Goal: Transaction & Acquisition: Purchase product/service

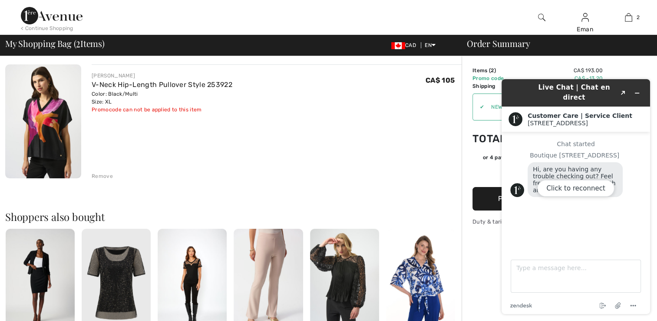
scroll to position [261, 0]
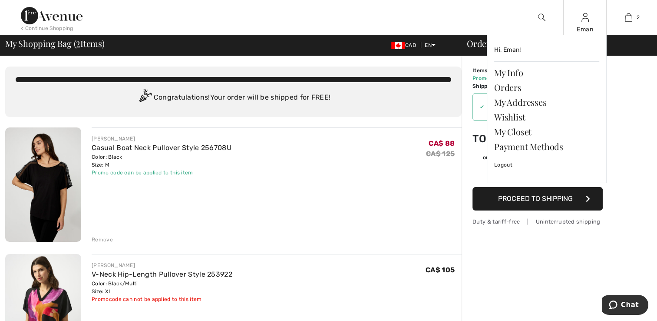
click at [580, 25] on div "Eman" at bounding box center [585, 29] width 43 height 9
click at [513, 118] on link "Wishlist" at bounding box center [546, 116] width 105 height 15
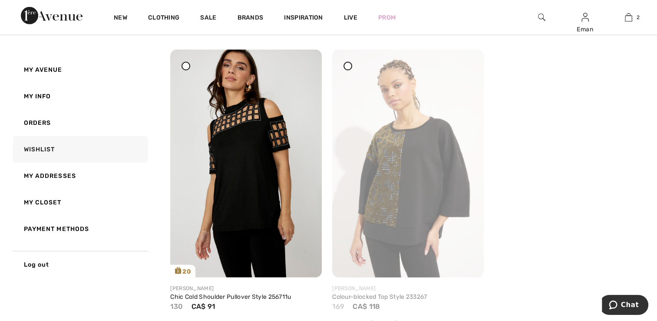
scroll to position [2649, 0]
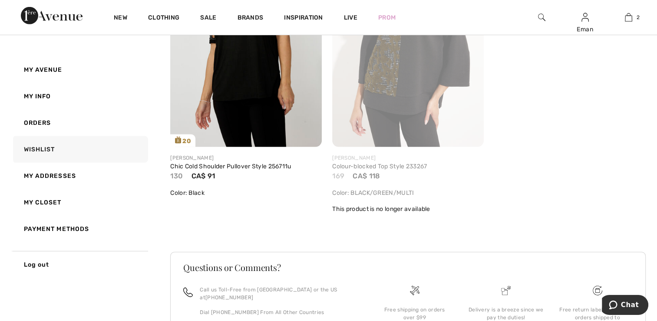
click at [407, 114] on img at bounding box center [408, 32] width 152 height 227
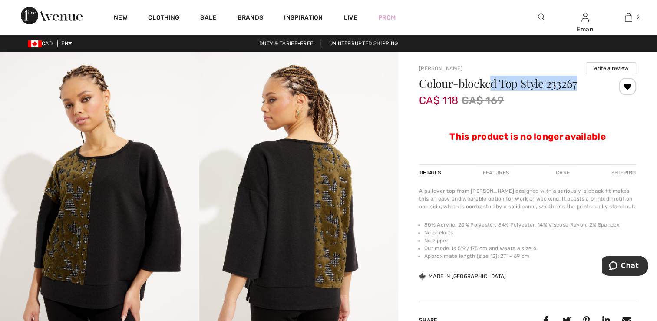
drag, startPoint x: 506, startPoint y: 84, endPoint x: 578, endPoint y: 92, distance: 72.5
click at [578, 92] on div "Colour-blocked Top Style 233267" at bounding box center [509, 85] width 181 height 15
click at [64, 21] on img at bounding box center [52, 15] width 62 height 17
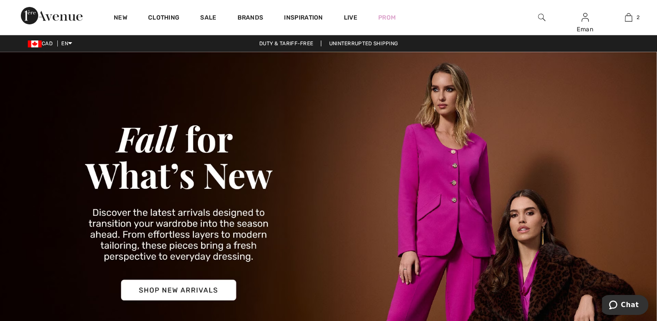
click at [544, 17] on img at bounding box center [541, 17] width 7 height 10
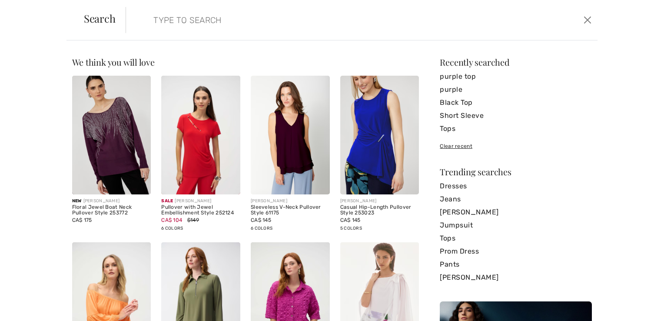
click at [203, 19] on input "search" at bounding box center [309, 20] width 325 height 26
paste input "purple black"
type input "purple black"
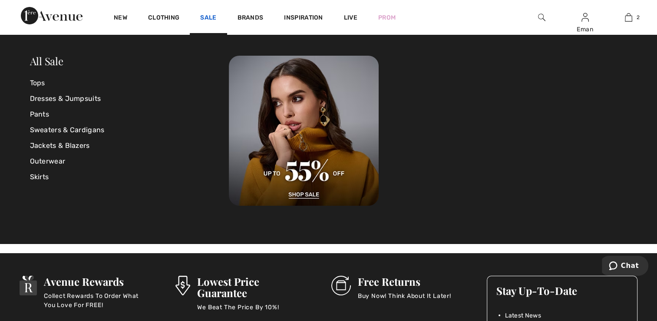
click at [211, 16] on link "Sale" at bounding box center [208, 18] width 16 height 9
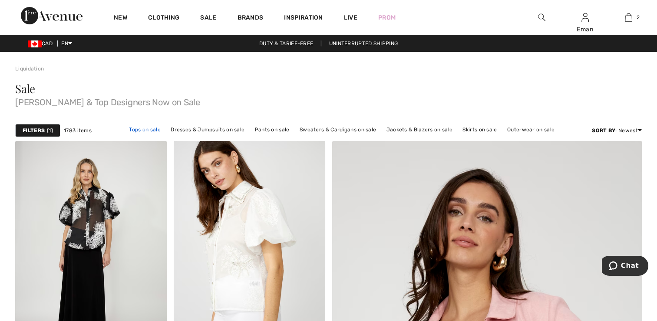
click at [146, 129] on link "Tops on sale" at bounding box center [145, 129] width 40 height 11
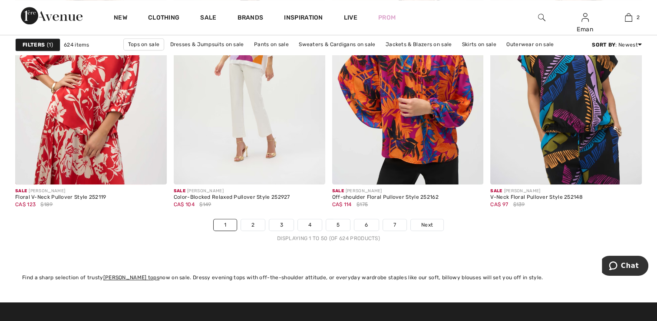
scroll to position [3980, 0]
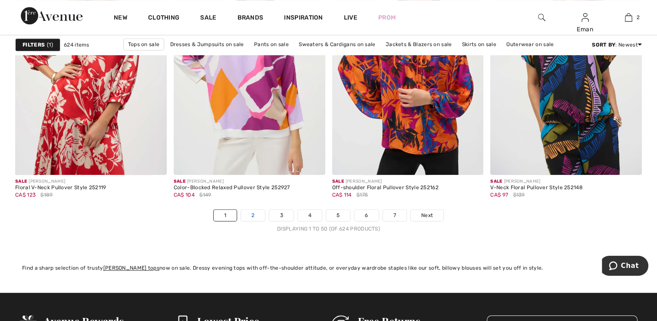
click at [248, 212] on link "2" at bounding box center [253, 214] width 24 height 11
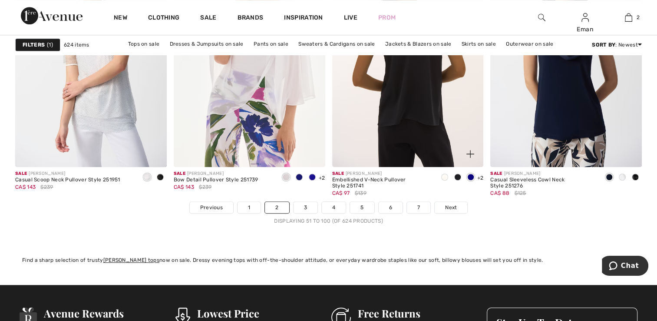
scroll to position [4126, 0]
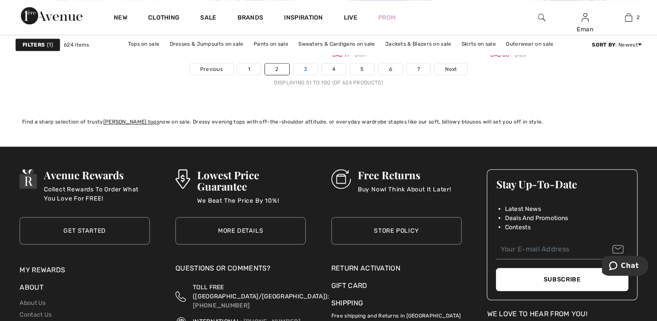
click at [311, 71] on link "3" at bounding box center [306, 68] width 24 height 11
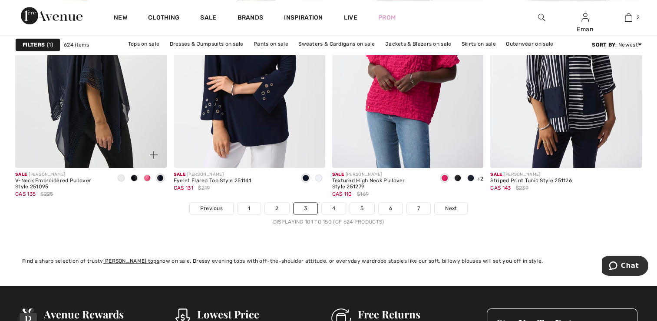
scroll to position [3944, 0]
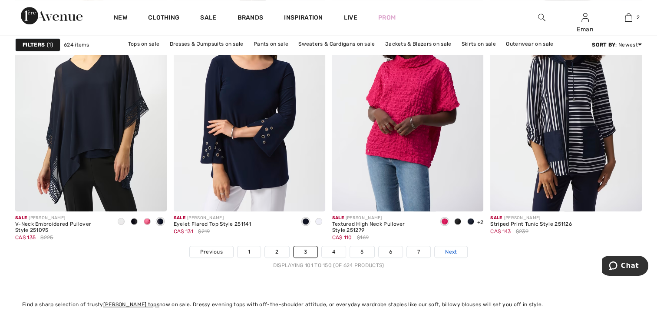
click at [435, 253] on link "Next" at bounding box center [451, 251] width 33 height 11
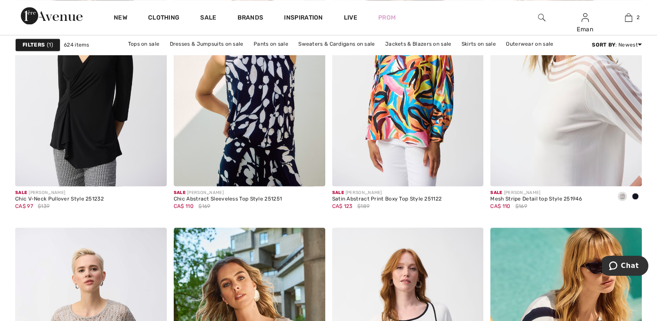
scroll to position [1520, 0]
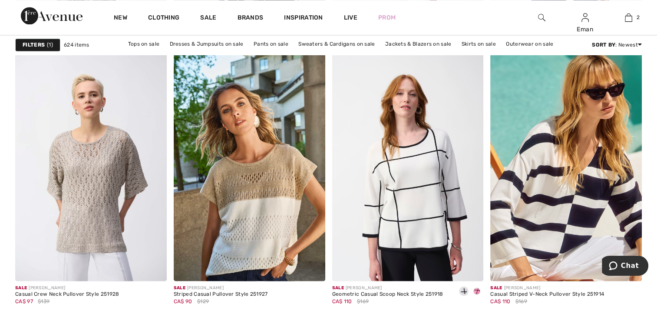
click at [542, 23] on div at bounding box center [541, 17] width 43 height 35
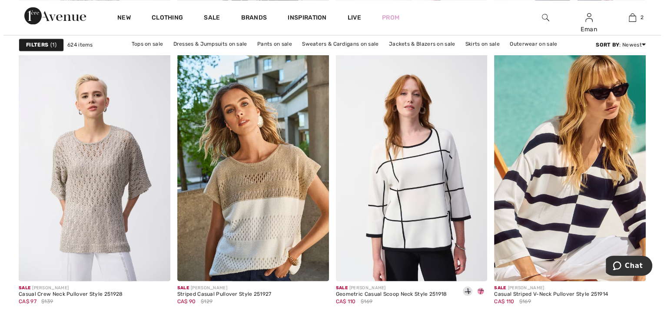
scroll to position [1533, 0]
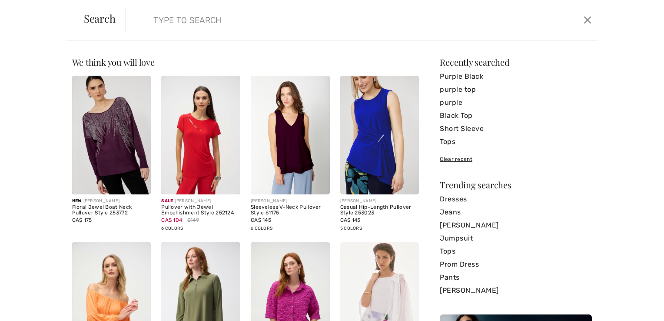
paste input "Joseph Ribkoff - Abstract Print Sweater"
type input "Joseph Ribkoff - Abstract Print Sweater"
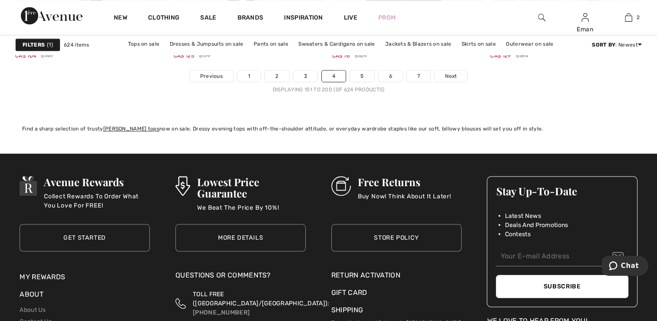
scroll to position [4120, 0]
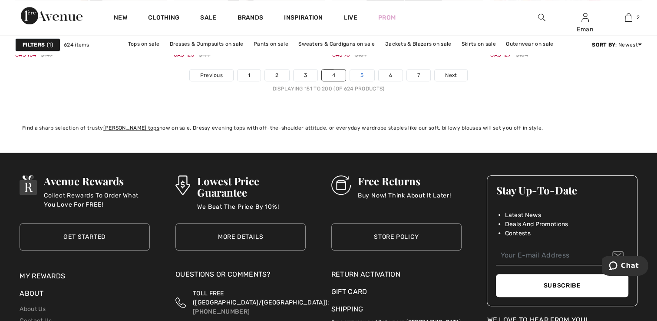
click at [366, 76] on link "5" at bounding box center [362, 74] width 24 height 11
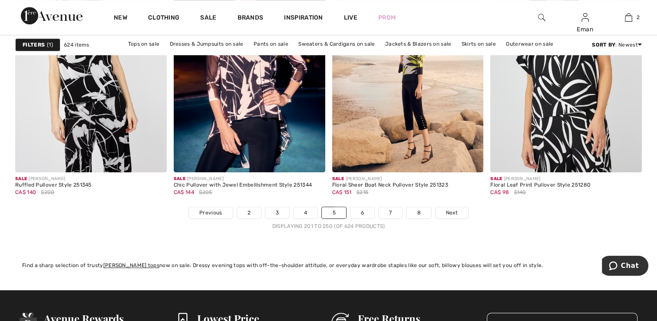
scroll to position [4003, 0]
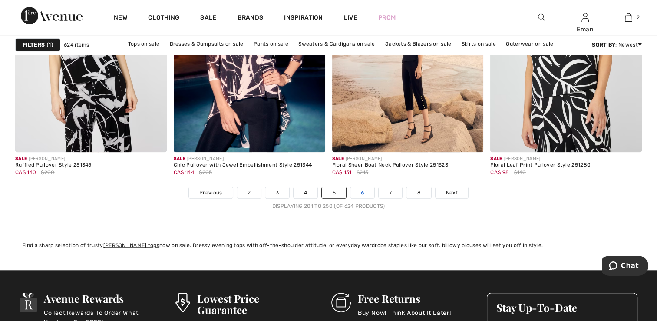
click at [357, 188] on link "6" at bounding box center [363, 192] width 24 height 11
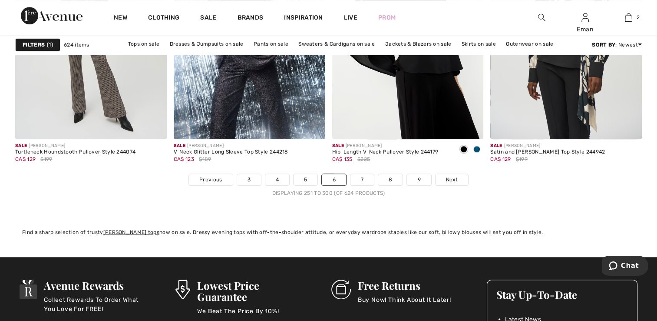
scroll to position [4003, 0]
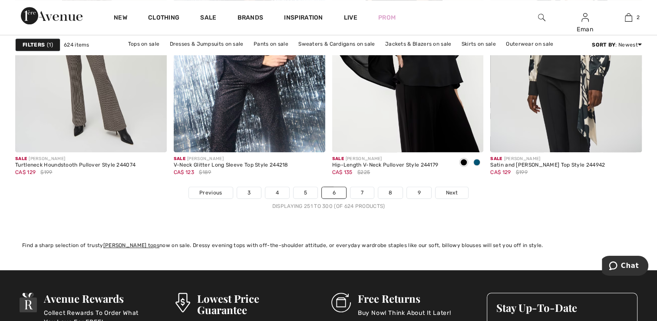
click at [359, 197] on li "7" at bounding box center [362, 192] width 24 height 12
click at [360, 193] on link "7" at bounding box center [362, 192] width 23 height 11
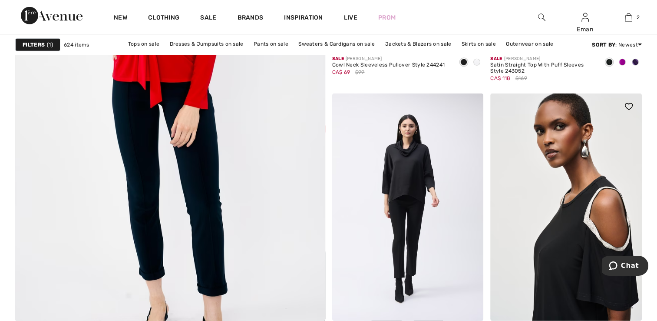
scroll to position [2389, 0]
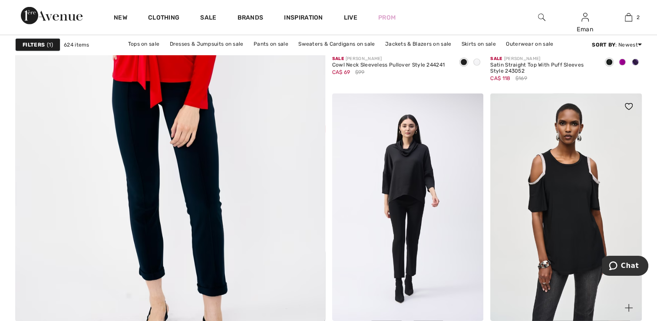
click at [628, 105] on img at bounding box center [629, 106] width 8 height 7
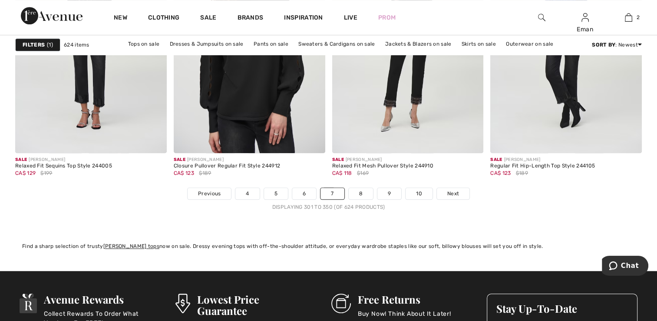
scroll to position [4041, 0]
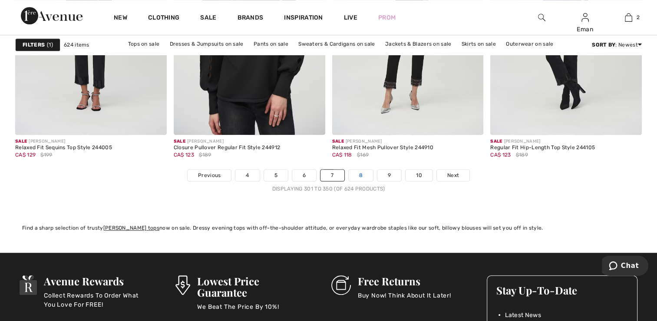
click at [363, 169] on link "8" at bounding box center [361, 174] width 24 height 11
